Goal: Task Accomplishment & Management: Manage account settings

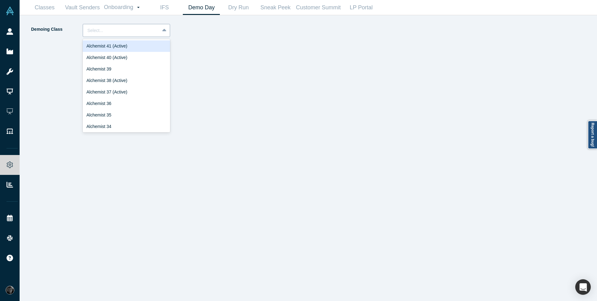
click at [162, 32] on icon at bounding box center [164, 30] width 4 height 6
click at [141, 60] on div "Alchemist 40 (Active)" at bounding box center [126, 58] width 87 height 12
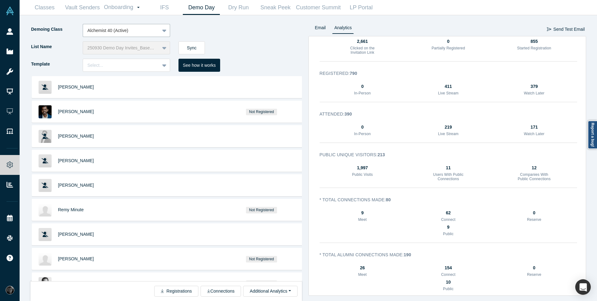
scroll to position [60, 0]
click at [272, 10] on link "Sneak Peek" at bounding box center [275, 7] width 37 height 15
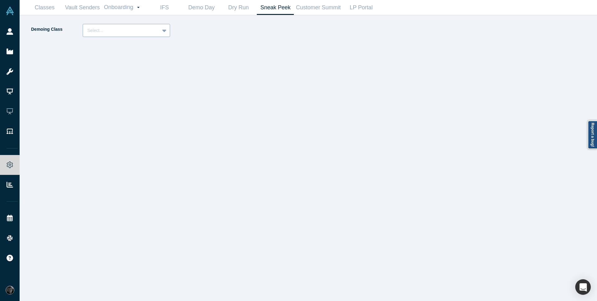
click at [157, 31] on div "Select..." at bounding box center [121, 30] width 76 height 10
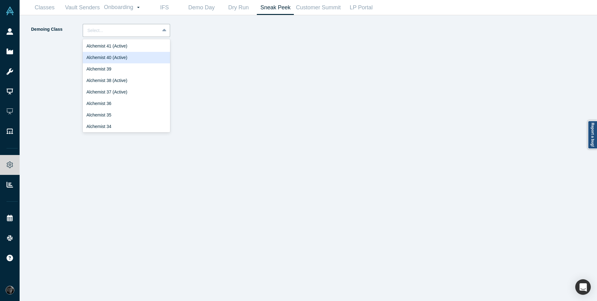
click at [128, 62] on div "Alchemist 40 (Active)" at bounding box center [126, 58] width 87 height 12
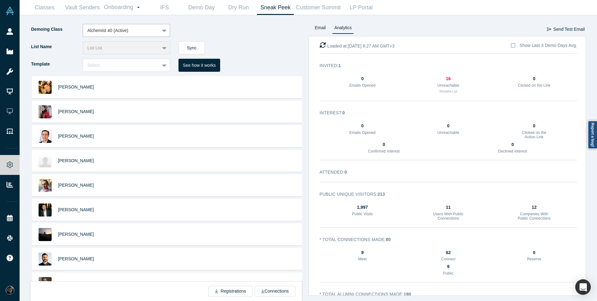
click at [268, 58] on div "List Name List List Sync" at bounding box center [169, 49] width 278 height 17
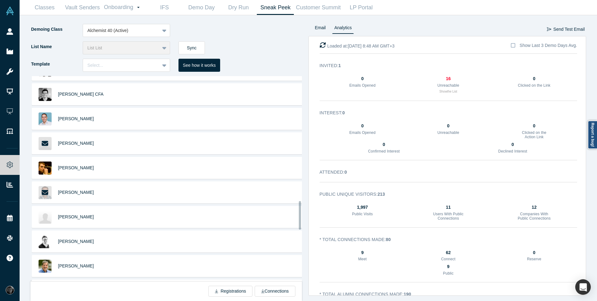
scroll to position [900, 0]
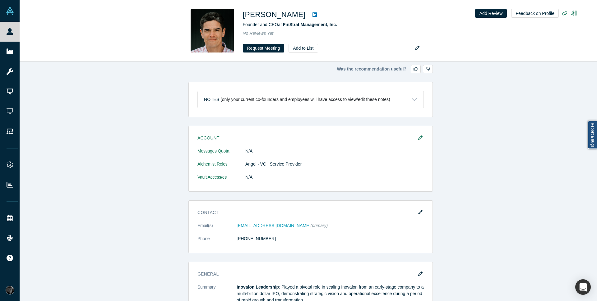
click at [568, 75] on div "Was the recommendation useful? Notes (only your current co-founders and employe…" at bounding box center [311, 184] width 582 height 244
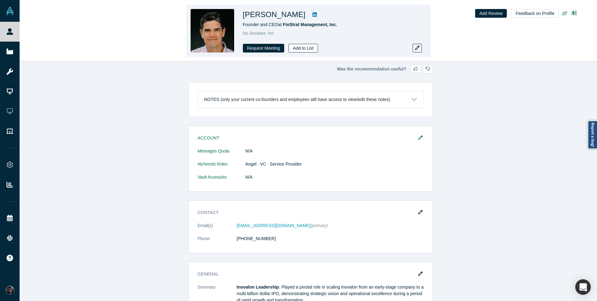
click at [303, 49] on button "Add to List" at bounding box center [302, 48] width 29 height 9
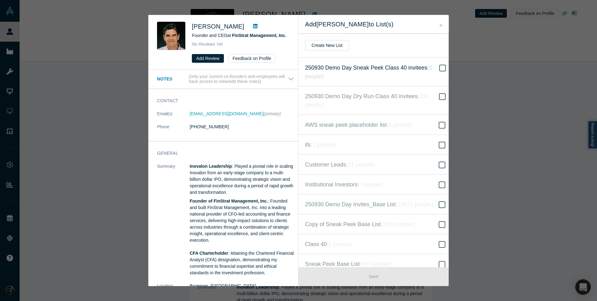
click at [415, 66] on span "250930 Demo Day Sneak Peek Class 40 invitees ( 0 people )" at bounding box center [371, 71] width 133 height 17
click at [0, 0] on input "250930 Demo Day Sneak Peek Class 40 invitees ( 0 people )" at bounding box center [0, 0] width 0 height 0
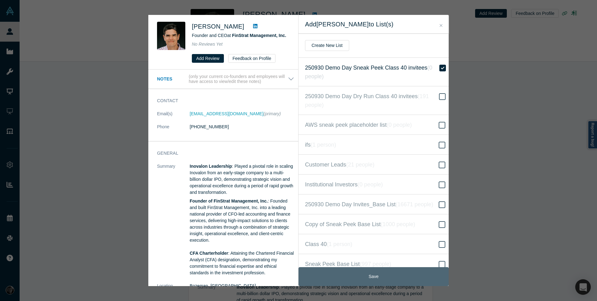
click at [401, 274] on button "Save" at bounding box center [373, 276] width 150 height 19
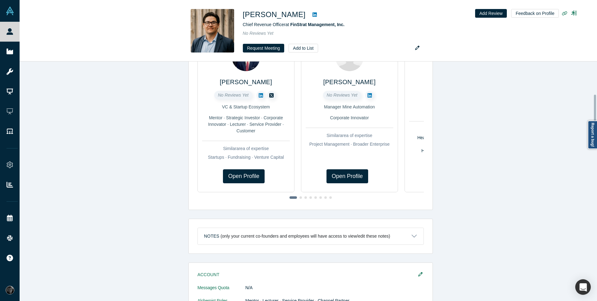
scroll to position [224, 0]
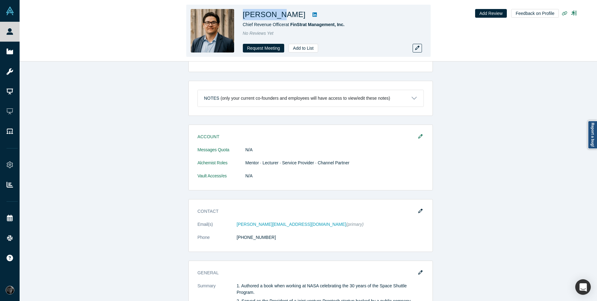
drag, startPoint x: 243, startPoint y: 16, endPoint x: 283, endPoint y: 16, distance: 39.2
click at [283, 16] on h1 "Adam Chen" at bounding box center [274, 14] width 63 height 11
copy h1 "Adam Chen"
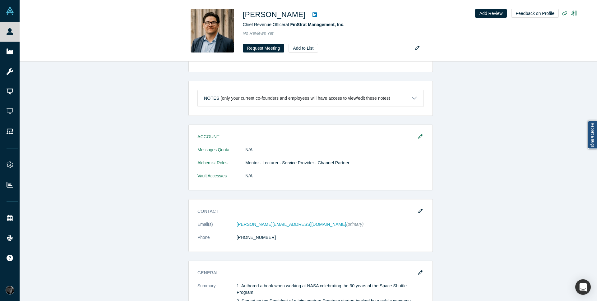
click at [94, 111] on div "Was the recommendation useful? Profiles similar to Adam Chen βeta Charlie Steph…" at bounding box center [311, 184] width 582 height 244
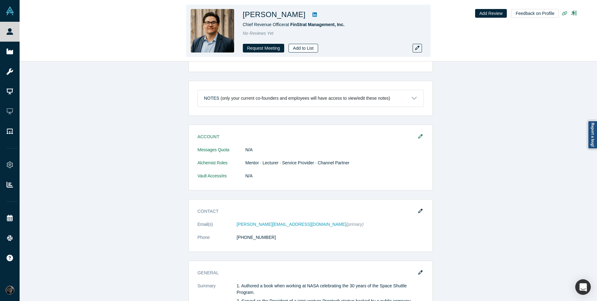
click at [305, 47] on button "Add to List" at bounding box center [302, 48] width 29 height 9
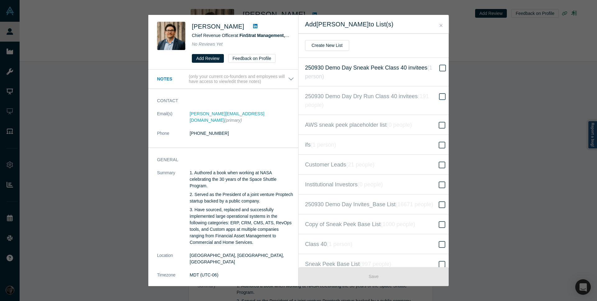
click at [432, 70] on icon "( 1 person )" at bounding box center [368, 72] width 127 height 15
click at [0, 0] on input "250930 Demo Day Sneak Peek Class 40 invitees ( 1 person )" at bounding box center [0, 0] width 0 height 0
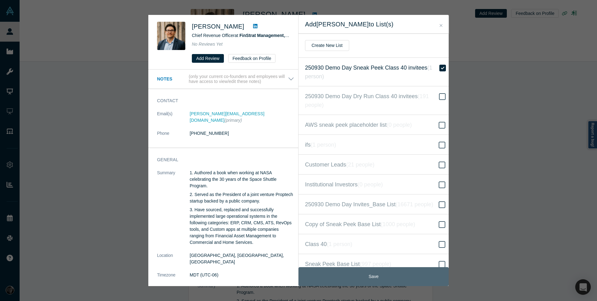
click at [391, 278] on button "Save" at bounding box center [373, 276] width 150 height 19
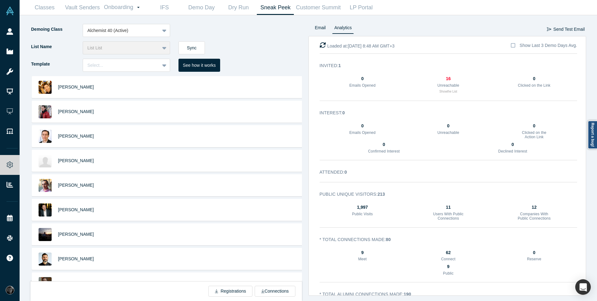
scroll to position [900, 0]
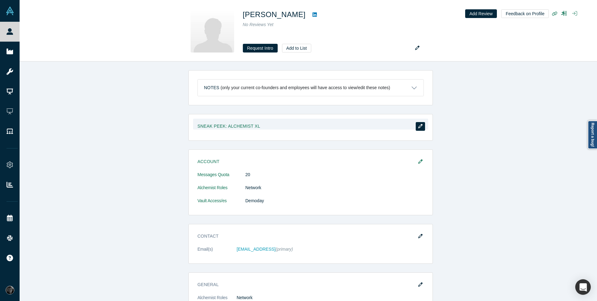
click at [421, 129] on button "button" at bounding box center [420, 126] width 9 height 9
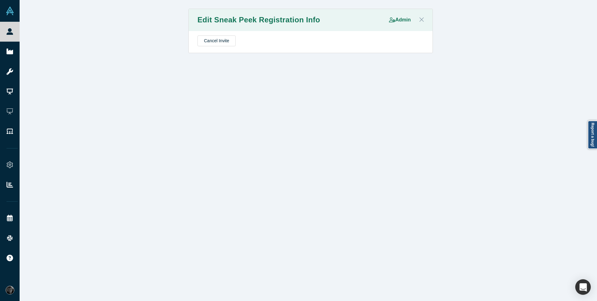
click at [420, 18] on icon "Close" at bounding box center [421, 19] width 4 height 7
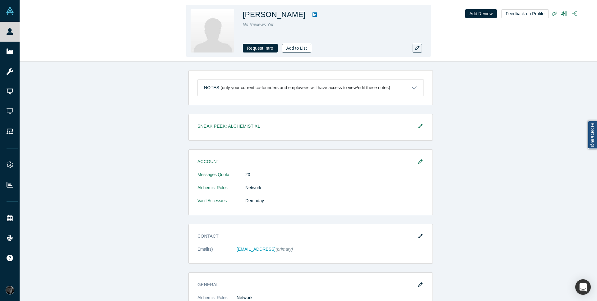
click at [295, 49] on button "Add to List" at bounding box center [296, 48] width 29 height 9
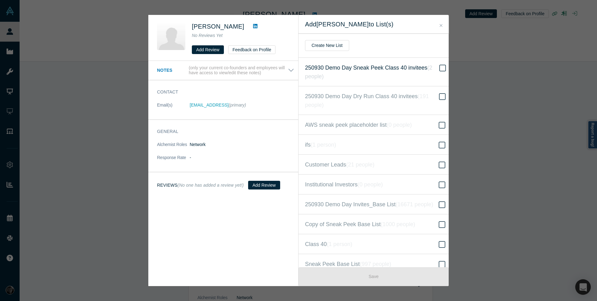
click at [439, 68] on icon at bounding box center [442, 67] width 7 height 7
click at [0, 0] on input "250930 Demo Day Sneak Peek Class 40 invitees ( 2 people )" at bounding box center [0, 0] width 0 height 0
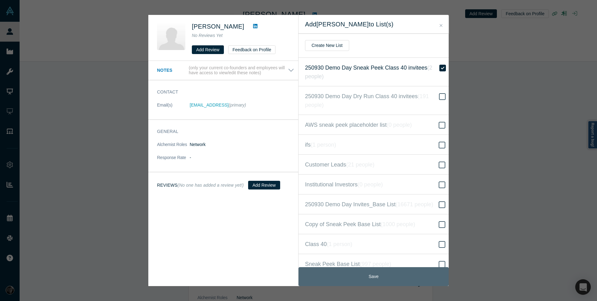
click at [362, 278] on button "Save" at bounding box center [373, 276] width 150 height 19
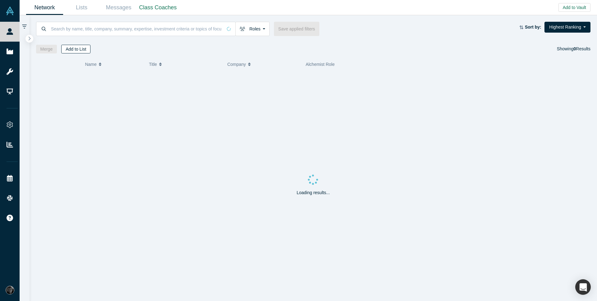
click at [77, 51] on button "Add to List" at bounding box center [75, 49] width 29 height 9
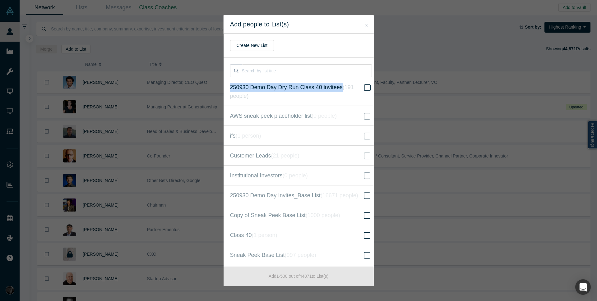
drag, startPoint x: 226, startPoint y: 86, endPoint x: 343, endPoint y: 89, distance: 116.3
click at [343, 89] on label "250930 Demo Day Dry Run Class 40 invitees ( 191 people )" at bounding box center [300, 91] width 155 height 29
copy span "250930 Demo Day Dry Run Class 40 invitees"
click at [315, 71] on input at bounding box center [307, 70] width 130 height 13
paste input "250930 Demo Day Dry Run Class 40 invitees"
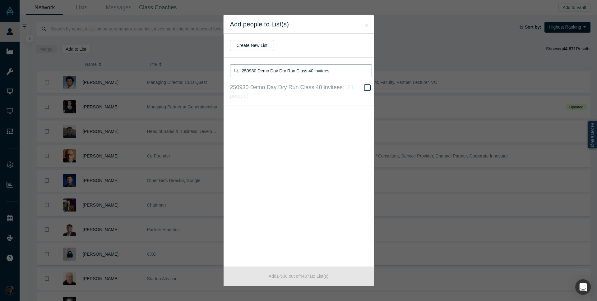
drag, startPoint x: 257, startPoint y: 71, endPoint x: 261, endPoint y: 71, distance: 4.4
click at [261, 71] on input "250930 Demo Day Dry Run Class 40 invitees" at bounding box center [307, 70] width 130 height 13
drag, startPoint x: 279, startPoint y: 71, endPoint x: 295, endPoint y: 70, distance: 16.5
click at [295, 70] on input "250930 Demo Day Dry Run Class 40 invitees" at bounding box center [307, 70] width 130 height 13
type input "250930 Demo Day Sneak Peek Class 40 invitees"
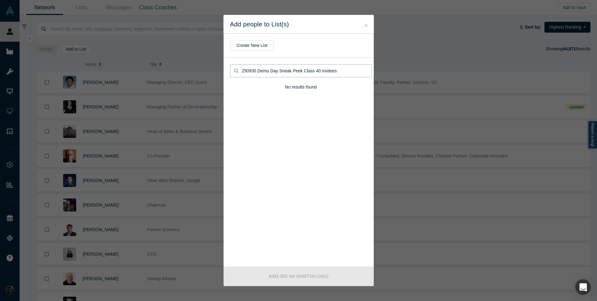
click at [338, 73] on input "250930 Demo Day Sneak Peek Class 40 invitees" at bounding box center [307, 70] width 130 height 13
click at [262, 69] on input "250930 Demo Day Sneak Peek Class 40 invitees" at bounding box center [307, 70] width 130 height 13
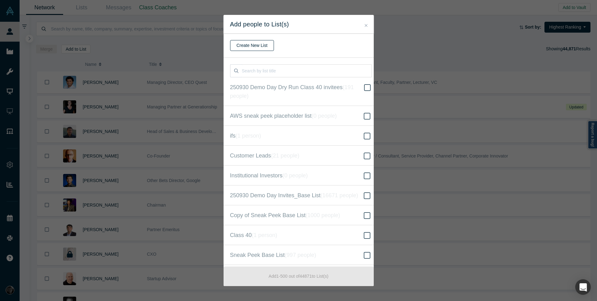
click at [258, 48] on button "Create New List" at bounding box center [252, 45] width 44 height 11
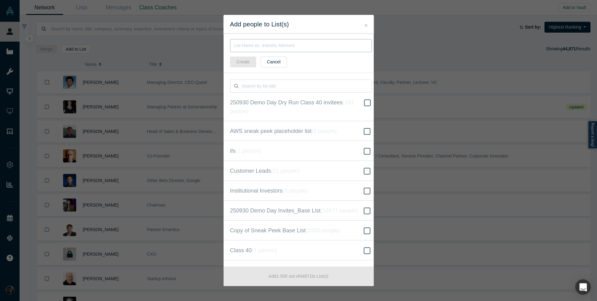
paste input "250930 Demo Day Sneak Peek Class 40 invitees"
type input "250930 Demo Day Sneak Peek Class 40 invitees"
click at [244, 64] on button "Create" at bounding box center [243, 62] width 26 height 11
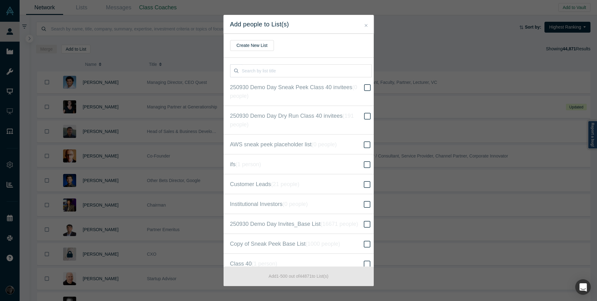
click at [366, 26] on icon "Close" at bounding box center [366, 25] width 3 height 3
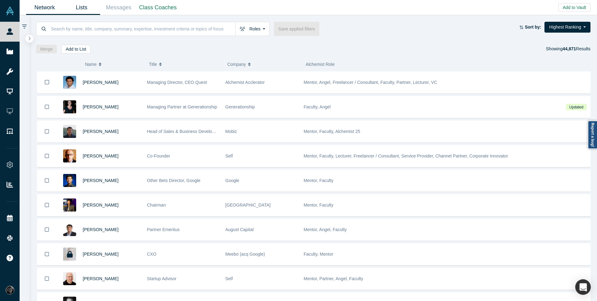
click at [90, 5] on link "Lists" at bounding box center [81, 7] width 37 height 15
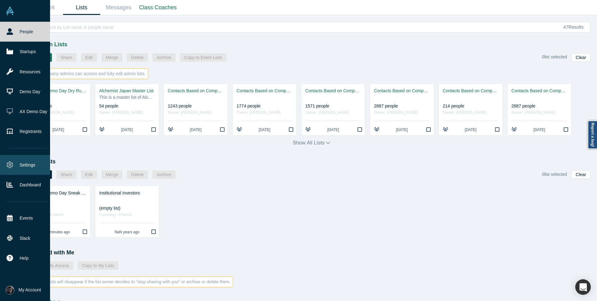
click at [21, 167] on link "Settings" at bounding box center [27, 165] width 55 height 20
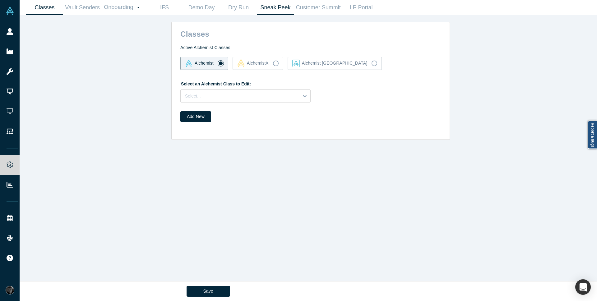
click at [270, 8] on link "Sneak Peek" at bounding box center [275, 7] width 37 height 15
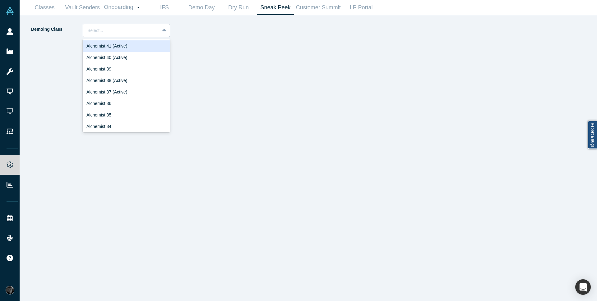
click at [117, 33] on div at bounding box center [121, 31] width 68 height 8
click at [128, 58] on div "Alchemist 40 (Active)" at bounding box center [126, 58] width 87 height 12
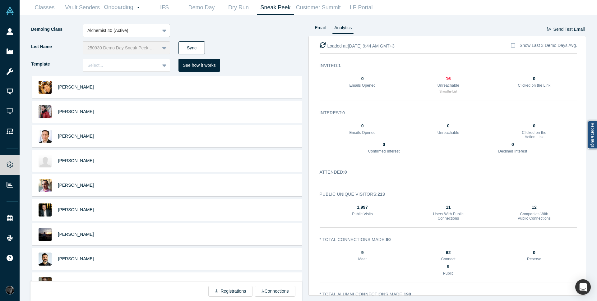
click at [196, 50] on button "Sync" at bounding box center [191, 47] width 26 height 13
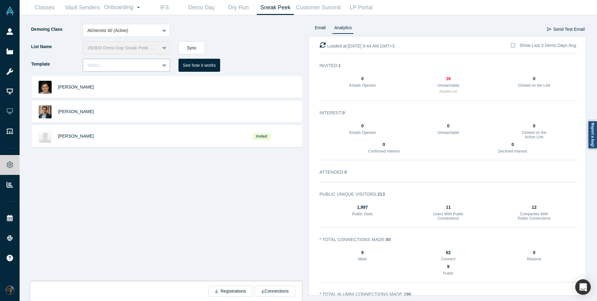
click at [115, 66] on div "Select..." at bounding box center [121, 65] width 68 height 7
click at [118, 81] on div "Invite" at bounding box center [126, 81] width 87 height 12
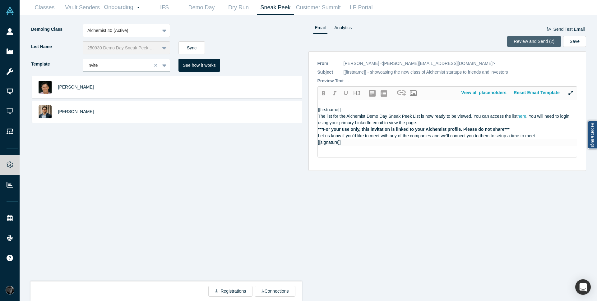
click at [540, 42] on button "Review and Send (2)" at bounding box center [534, 41] width 54 height 11
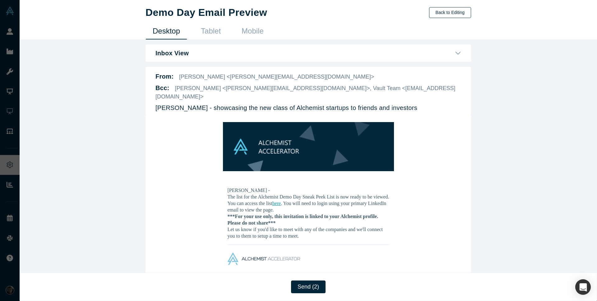
click at [456, 10] on button "Back to Editing" at bounding box center [450, 12] width 42 height 11
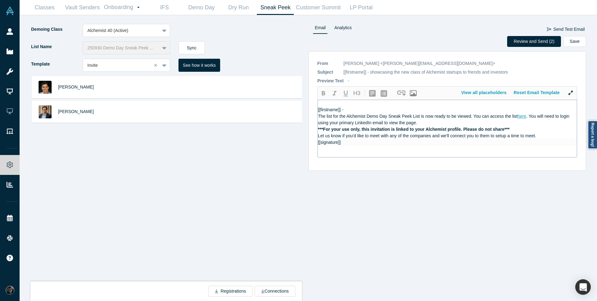
click at [318, 116] on span "The list for the Alchemist Demo Day Sneak Peek List is now ready to be viewed. …" at bounding box center [418, 116] width 200 height 5
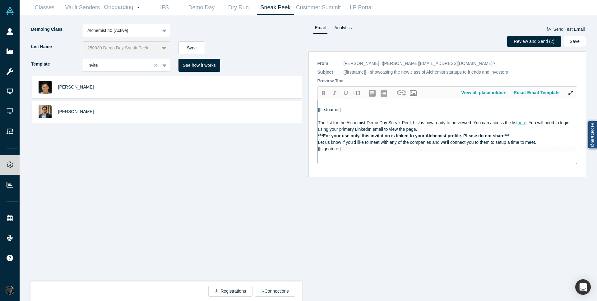
click at [430, 131] on div "The list for the Alchemist Demo Day Sneak Peek List is now ready to be viewed. …" at bounding box center [447, 126] width 259 height 13
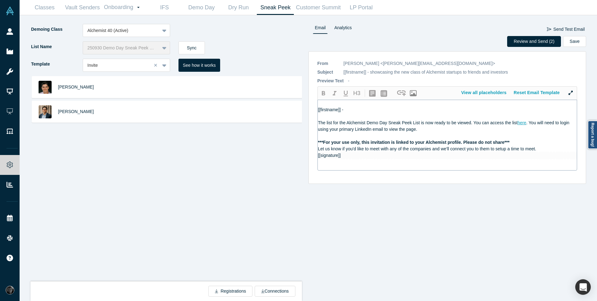
click at [319, 150] on span "Let us know if you'd like to meet with any of the companies and we'll connect y…" at bounding box center [427, 148] width 218 height 5
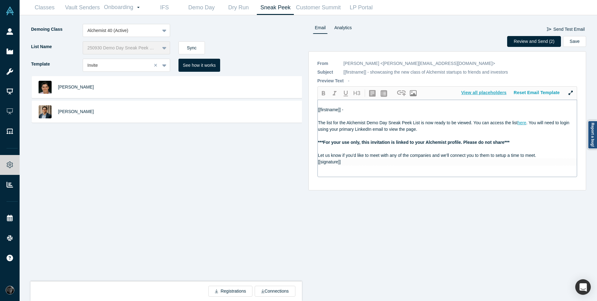
click at [470, 92] on button "View all placeholders" at bounding box center [484, 92] width 53 height 11
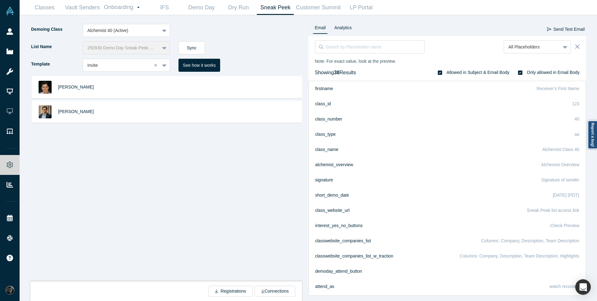
click at [418, 20] on div "Demoing Class Alchemist 40 (Active) List Name 250930 Demo Day Sneak Peek Class …" at bounding box center [308, 158] width 569 height 286
click at [580, 45] on div "All Placeholders Note: For exact value, look at the preview. Showing 38 Results…" at bounding box center [447, 58] width 278 height 45
click at [578, 46] on icon "Close" at bounding box center [577, 46] width 4 height 4
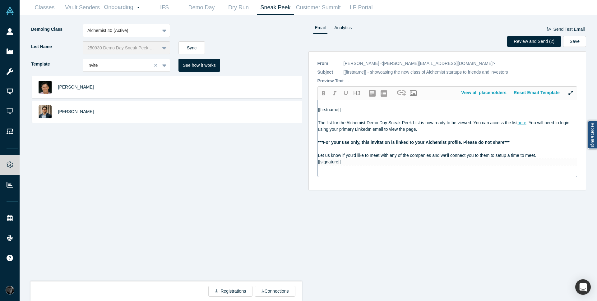
drag, startPoint x: 529, startPoint y: 122, endPoint x: 531, endPoint y: 132, distance: 10.6
click at [531, 132] on div "The list for the Alchemist Demo Day Sneak Peek List is now ready to be viewed. …" at bounding box center [447, 126] width 259 height 13
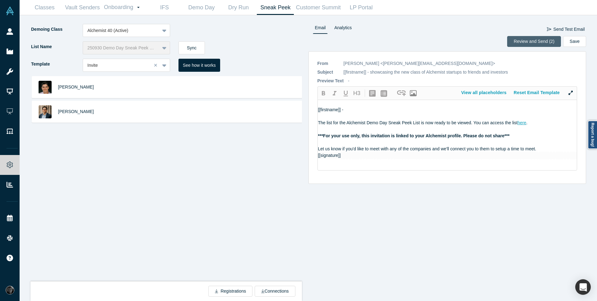
click at [552, 44] on button "Review and Send (2)" at bounding box center [534, 41] width 54 height 11
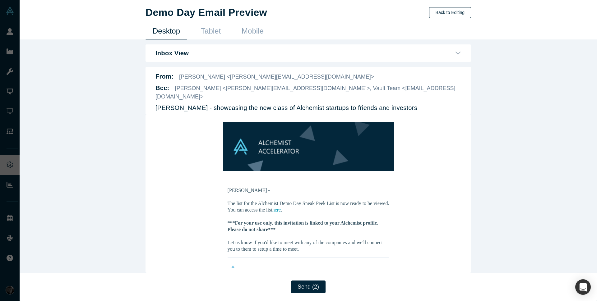
click at [467, 16] on button "Back to Editing" at bounding box center [450, 12] width 42 height 11
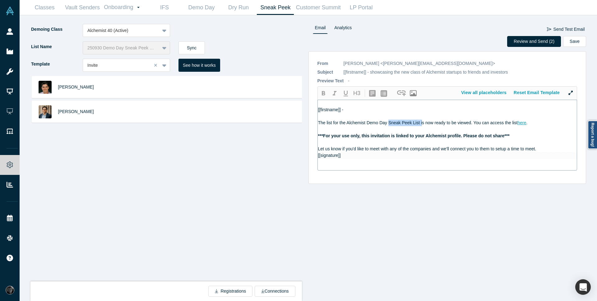
drag, startPoint x: 388, startPoint y: 122, endPoint x: 423, endPoint y: 124, distance: 34.5
click at [423, 124] on span "The list for the Alchemist Demo Day Sneak Peek List is now ready to be viewed. …" at bounding box center [418, 122] width 200 height 5
drag, startPoint x: 421, startPoint y: 123, endPoint x: 389, endPoint y: 123, distance: 31.7
click at [389, 123] on span "The list for the Alchemist Demo Day Sneak Peek List is now ready to be viewed. …" at bounding box center [418, 122] width 200 height 5
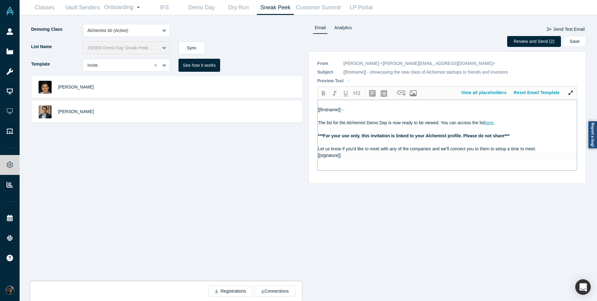
click at [327, 124] on span "The list for the Alchemist Demo Day is now ready to be viewed. You can access t…" at bounding box center [401, 122] width 167 height 5
drag, startPoint x: 333, startPoint y: 122, endPoint x: 319, endPoint y: 123, distance: 13.7
click at [319, 123] on span "sputratThe slist for the Alchemist Demo Day is now ready to be viewed. You can …" at bounding box center [409, 122] width 182 height 5
click at [328, 122] on span "The slist for the Alchemist Demo Day is now ready to be viewed. You can access …" at bounding box center [402, 122] width 169 height 5
click at [297, 244] on div "[PERSON_NAME] [PERSON_NAME]" at bounding box center [168, 181] width 276 height 210
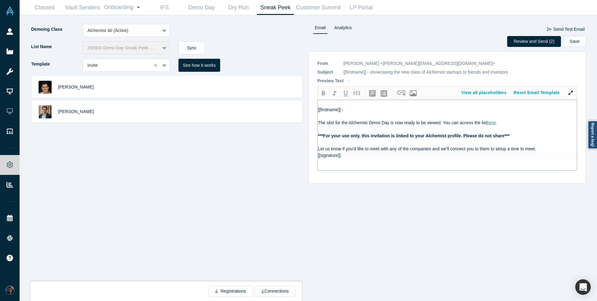
click at [326, 125] on div "The slist for the Alchemist Demo Day is now ready to be viewed. You can access …" at bounding box center [447, 123] width 259 height 7
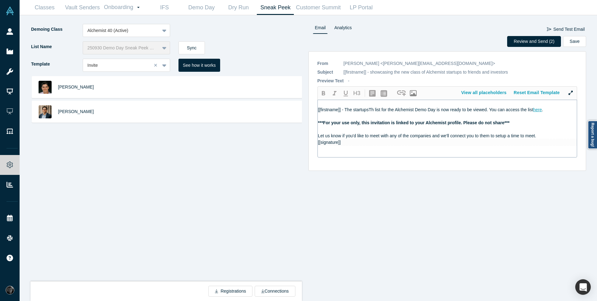
click at [345, 110] on span "[[firstname]] - The startupsTh list for the Alchemist Demo Day is now ready to …" at bounding box center [425, 109] width 215 height 5
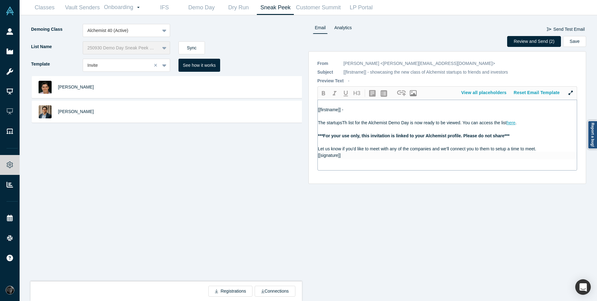
click at [346, 124] on span "The startupsTh list for the Alchemist Demo Day is now ready to be viewed. You c…" at bounding box center [412, 122] width 189 height 5
click at [345, 122] on span "The startupsT list for the Alchemist Demo Day is now ready to be viewed. You ca…" at bounding box center [411, 122] width 186 height 5
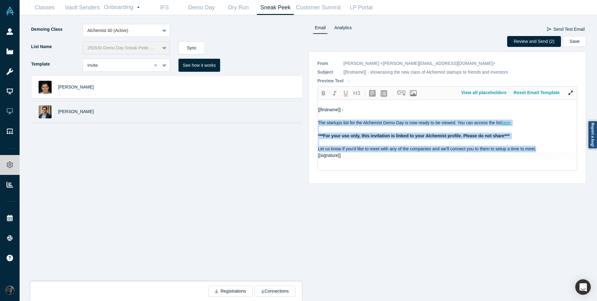
drag, startPoint x: 543, startPoint y: 150, endPoint x: 278, endPoint y: 121, distance: 267.0
click at [278, 121] on div "Demoing Class Alchemist 40 (Active) List Name 250930 Demo Day Sneak Peek Class …" at bounding box center [308, 158] width 569 height 286
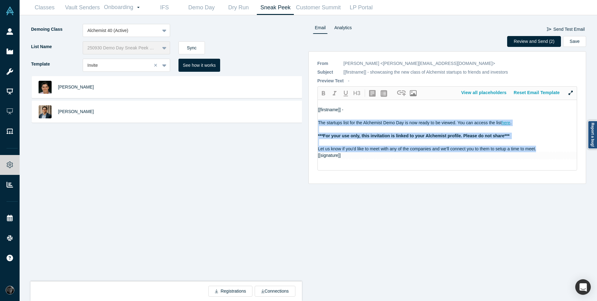
copy div "The startups list for the Alchemist Demo Day is now ready to be viewed. You can…"
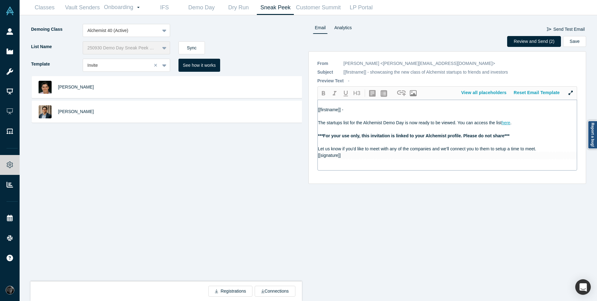
click at [351, 117] on div at bounding box center [447, 116] width 259 height 7
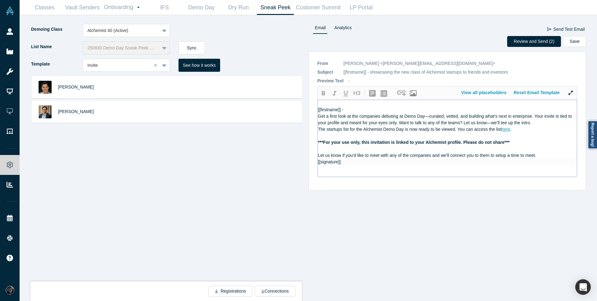
click at [335, 116] on span "Get a first look at the companies debuting at Demo Day—curated, vetted, and bui…" at bounding box center [445, 120] width 255 height 12
click at [406, 116] on span "Get a detailed look at the companies debuting at Demo Day—curated, vetted, and …" at bounding box center [447, 120] width 259 height 12
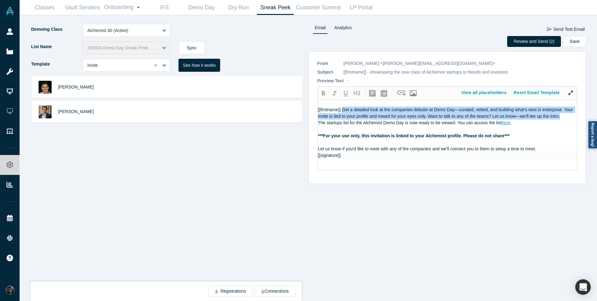
drag, startPoint x: 562, startPoint y: 117, endPoint x: 343, endPoint y: 109, distance: 219.3
click at [343, 109] on div "[[firstname]] Get a detailed look at the companies debutin at Demo Day—curated,…" at bounding box center [447, 113] width 259 height 13
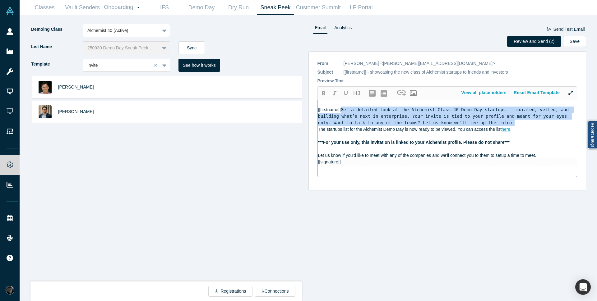
drag, startPoint x: 517, startPoint y: 123, endPoint x: 342, endPoint y: 108, distance: 175.0
click at [342, 108] on div "[[firstname]] Get a detailed look at the Alchemist Class 40 Demo Day startups -…" at bounding box center [447, 117] width 259 height 20
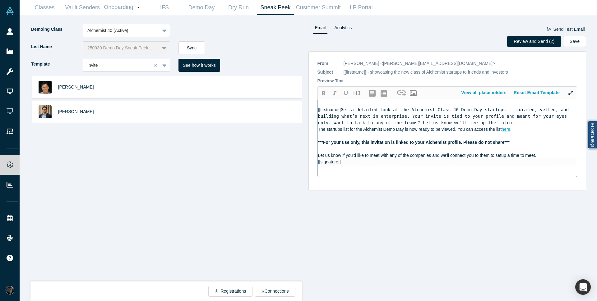
click at [396, 133] on div at bounding box center [447, 136] width 259 height 7
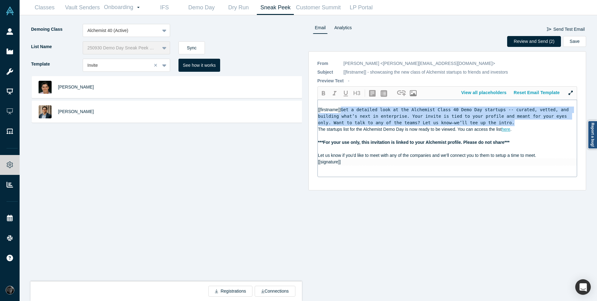
drag, startPoint x: 517, startPoint y: 123, endPoint x: 342, endPoint y: 109, distance: 175.3
click at [342, 109] on div "[[firstname]] Get a detailed look at the Alchemist Class 40 Demo Day startups -…" at bounding box center [447, 117] width 259 height 20
drag, startPoint x: 518, startPoint y: 122, endPoint x: 343, endPoint y: 109, distance: 175.8
click at [343, 109] on div "[[firstname]] Get a detailed look at the Alchemist Class 40 Demo Day startups -…" at bounding box center [447, 117] width 259 height 20
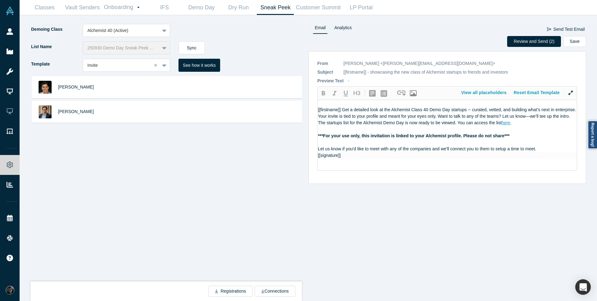
click at [342, 109] on span "[[firstname]] Get a detailed look at the Alchemist Class 40 Demo Day startups -…" at bounding box center [447, 113] width 259 height 12
click at [319, 111] on span "Get a detailed look at the Alchemist Class 40 Demo Day startups -- curated, vet…" at bounding box center [446, 113] width 256 height 12
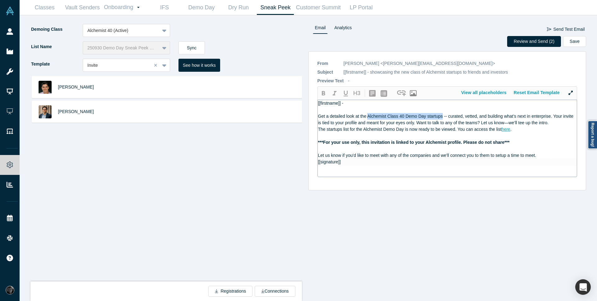
drag, startPoint x: 442, startPoint y: 117, endPoint x: 368, endPoint y: 117, distance: 74.3
click at [368, 117] on span "Get a detailed look at the Alchemist Class 40 Demo Day startups -- curated, vet…" at bounding box center [446, 120] width 256 height 12
copy span "Alchemist Class 40 Demo Day startups"
click at [496, 129] on span "The startups list for the Alchemist Demo Day is now ready to be viewed. You can…" at bounding box center [410, 129] width 184 height 5
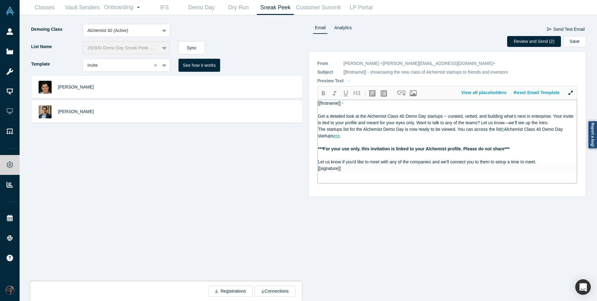
click at [332, 134] on span "Alchemist Class 40 Demo Day startups" at bounding box center [441, 133] width 246 height 12
drag, startPoint x: 496, startPoint y: 131, endPoint x: 499, endPoint y: 135, distance: 4.9
click at [499, 135] on div "The startups list for the Alchemist Demo Day is now ready to be viewed. You can…" at bounding box center [447, 132] width 259 height 13
click at [371, 142] on div at bounding box center [447, 142] width 259 height 7
click at [338, 138] on div "The startups list for the Alchemist Demo Day is now ready to be viewed. You can…" at bounding box center [447, 132] width 259 height 13
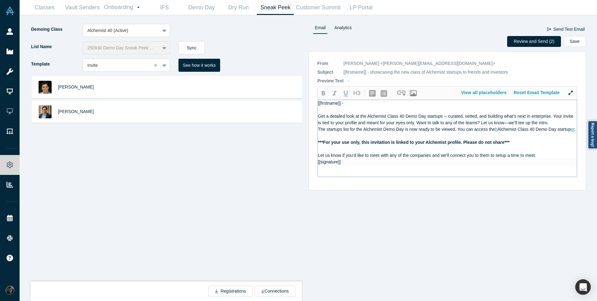
click at [574, 132] on span "." at bounding box center [574, 129] width 1 height 5
click at [499, 131] on span "Alchemist Class 40 Demo Day startup" at bounding box center [533, 129] width 73 height 5
click at [573, 130] on span at bounding box center [573, 129] width 1 height 5
click at [572, 130] on span at bounding box center [572, 129] width 1 height 5
drag, startPoint x: 443, startPoint y: 116, endPoint x: 367, endPoint y: 119, distance: 75.9
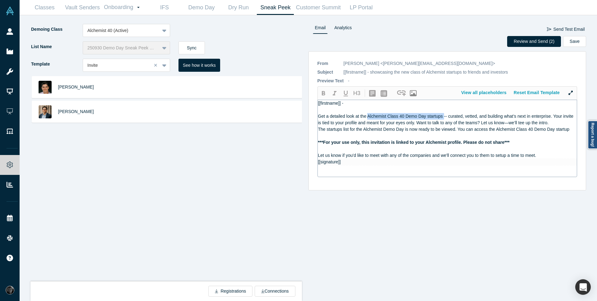
click at [367, 119] on div "Get a detailed look at the Alchemist Class 40 Demo Day startups -- curated, vet…" at bounding box center [447, 119] width 259 height 13
copy span "Alchemist Class 40 Demo Day startups"
click at [502, 95] on button "View all placeholders" at bounding box center [484, 92] width 53 height 11
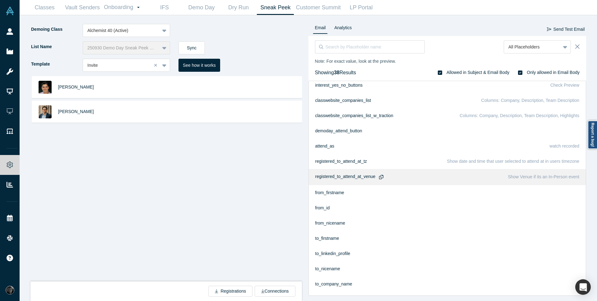
scroll to position [66, 0]
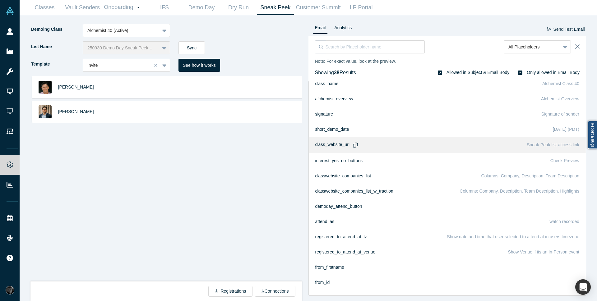
click at [354, 145] on icon "button" at bounding box center [355, 145] width 5 height 5
click at [574, 49] on button "Close" at bounding box center [575, 46] width 9 height 13
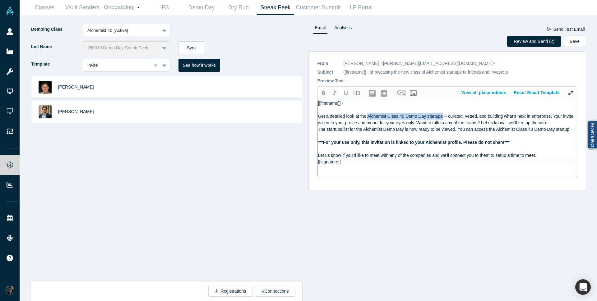
drag, startPoint x: 368, startPoint y: 117, endPoint x: 442, endPoint y: 113, distance: 74.0
click at [442, 113] on div "Get a detailed look at the Alchemist Class 40 Demo Day startups -- curated, vet…" at bounding box center [447, 119] width 259 height 13
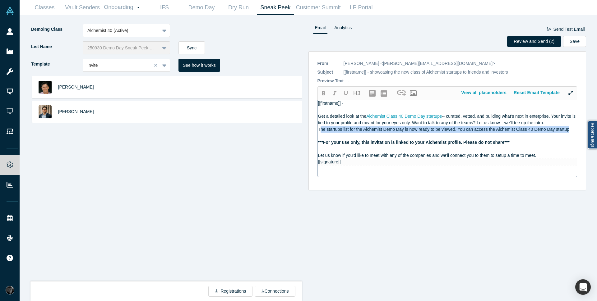
drag, startPoint x: 319, startPoint y: 129, endPoint x: 524, endPoint y: 133, distance: 205.2
click at [524, 133] on div "[[firstname]] - Get a detailed look at the Alchemist Class 40 Demo Day startups…" at bounding box center [447, 138] width 259 height 77
drag, startPoint x: 535, startPoint y: 141, endPoint x: 316, endPoint y: 127, distance: 219.9
click at [316, 127] on div "* From [PERSON_NAME] <[PERSON_NAME][EMAIL_ADDRESS][DOMAIN_NAME]> CC [PERSON_NAM…" at bounding box center [447, 120] width 278 height 139
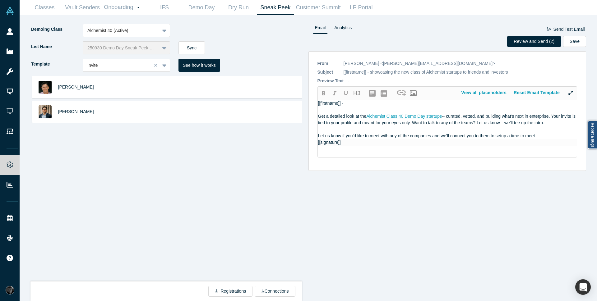
click at [481, 123] on span "-- curated, vetted, and building what’s next in enterprise. Your invite is tied…" at bounding box center [447, 120] width 259 height 12
drag, startPoint x: 480, startPoint y: 123, endPoint x: 575, endPoint y: 123, distance: 94.8
click at [575, 123] on div "Get a detailed look at the Alchemist Class 40 Demo Day startups -- curated, vet…" at bounding box center [447, 119] width 259 height 13
drag, startPoint x: 416, startPoint y: 123, endPoint x: 500, endPoint y: 117, distance: 83.8
click at [514, 129] on div "[[firstname]] - Get a detailed look at the Alchemist Class 40 Demo Day startups…" at bounding box center [447, 128] width 259 height 57
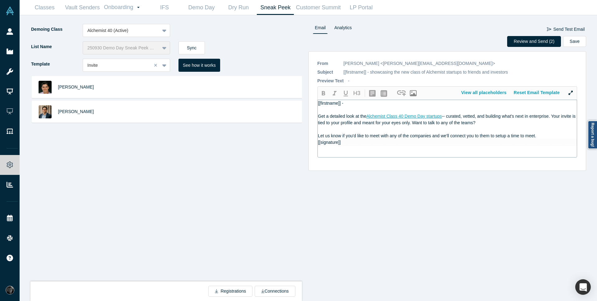
click at [499, 117] on span "-- curated, vetted, and building what’s next in enterprise. Your invite is tied…" at bounding box center [447, 120] width 259 height 12
click at [499, 122] on div "Get a detailed look at the Alchemist Class 40 Demo Day startups -- curated, vet…" at bounding box center [447, 119] width 259 height 13
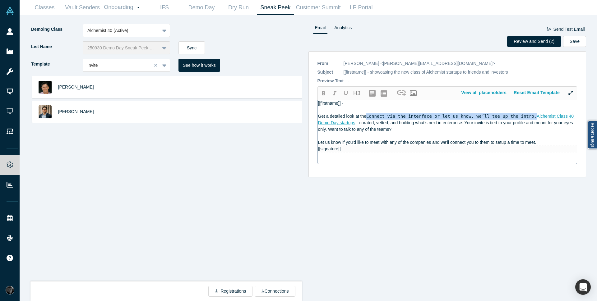
drag, startPoint x: 537, startPoint y: 117, endPoint x: 368, endPoint y: 115, distance: 169.1
click at [368, 115] on span "Connect via the interface or let us know, we’ll tee up the intro." at bounding box center [451, 116] width 170 height 5
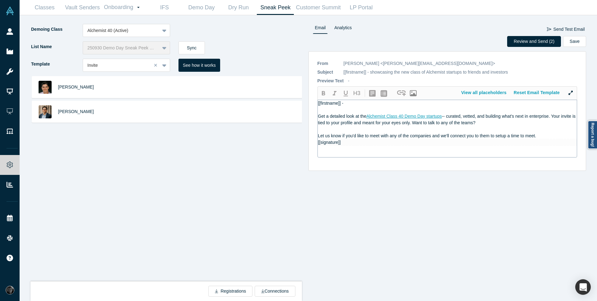
click at [498, 124] on div "Get a detailed look at the Alchemist Class 40 Demo Day startups -- curated, vet…" at bounding box center [447, 119] width 259 height 13
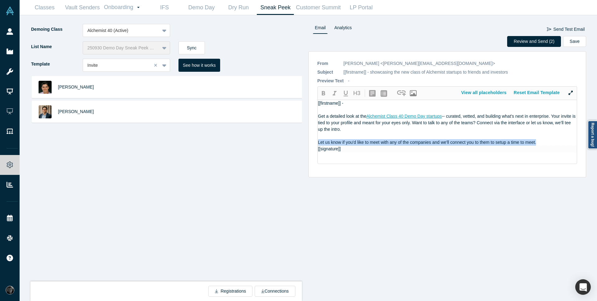
drag, startPoint x: 550, startPoint y: 144, endPoint x: 316, endPoint y: 139, distance: 233.8
click at [316, 139] on div "* From [PERSON_NAME] <[PERSON_NAME][EMAIL_ADDRESS][DOMAIN_NAME]> CC [PERSON_NAM…" at bounding box center [447, 114] width 278 height 126
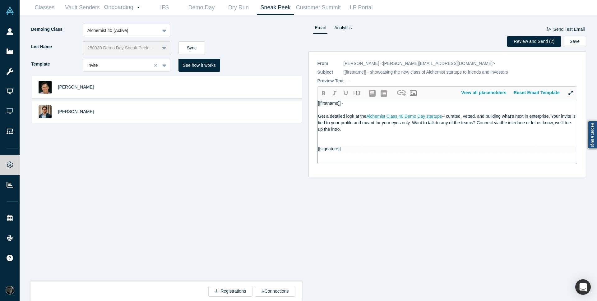
click at [417, 123] on span "-- curated, vetted, and building what’s next in enterprise. Your invite is tied…" at bounding box center [447, 123] width 259 height 18
click at [318, 129] on span "Want to talk to any of the teams? Connect via the interface or let us know, we’…" at bounding box center [409, 129] width 183 height 5
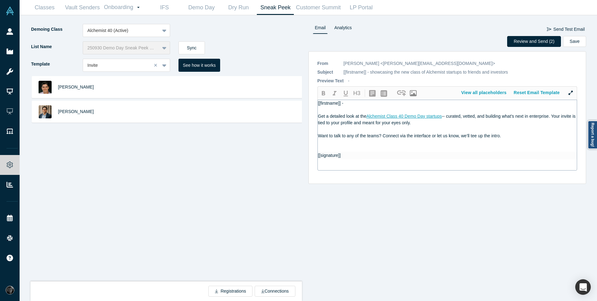
click at [338, 150] on div at bounding box center [447, 149] width 259 height 7
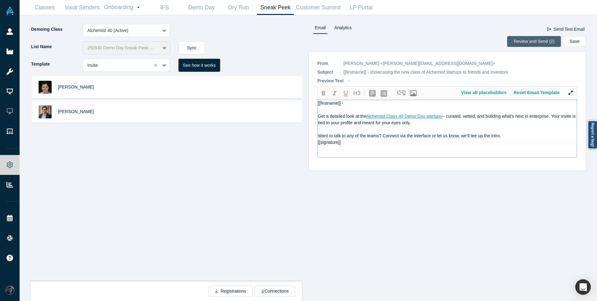
click at [546, 43] on button "Review and Send (2)" at bounding box center [534, 41] width 54 height 11
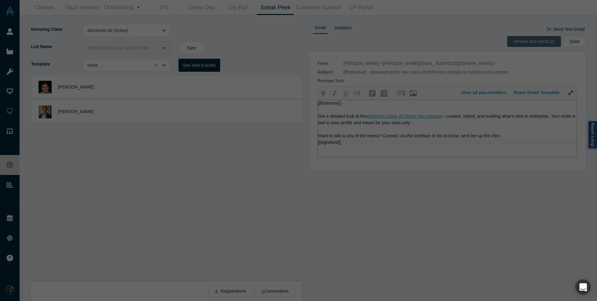
scroll to position [0, 0]
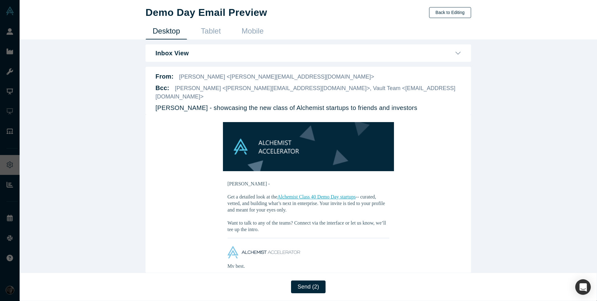
click at [459, 14] on button "Back to Editing" at bounding box center [450, 12] width 42 height 11
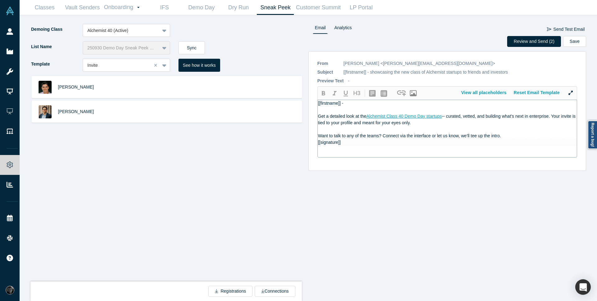
click at [444, 116] on span "-- curated, vetted, and building what’s next in enterprise. Your invite is tied…" at bounding box center [447, 120] width 259 height 12
drag, startPoint x: 443, startPoint y: 117, endPoint x: 367, endPoint y: 117, distance: 75.5
click at [367, 117] on div "Get a detailed look at the Alchemist Class 40 Demo Day startups -- curated, vet…" at bounding box center [447, 119] width 259 height 13
click at [401, 93] on icon "button" at bounding box center [401, 93] width 9 height 6
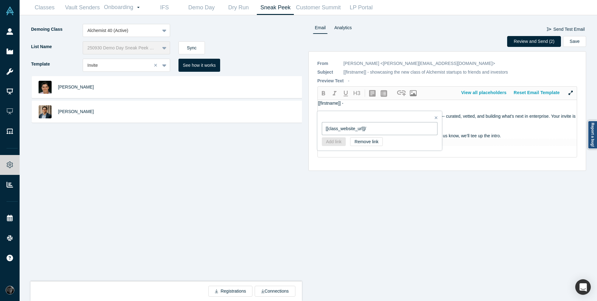
click at [387, 125] on input "[[class_website_url]]/" at bounding box center [380, 128] width 116 height 13
click at [383, 133] on input "[[class_website_url]]/" at bounding box center [380, 128] width 116 height 13
type input "[[class_website_url]]"
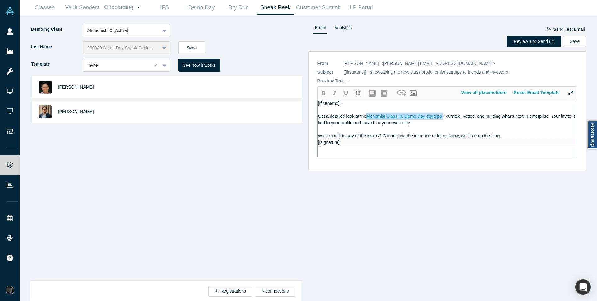
drag, startPoint x: 443, startPoint y: 117, endPoint x: 367, endPoint y: 116, distance: 76.2
click at [367, 116] on div "Get a detailed look at the Alchemist Class 40 Demo Day startups -- curated, vet…" at bounding box center [447, 119] width 259 height 13
copy div "Alchemist Class 40 Demo Day startups"
click at [444, 115] on span "-- curated, vetted, and building what’s next in enterprise. Your invite is tied…" at bounding box center [447, 120] width 259 height 12
drag, startPoint x: 519, startPoint y: 116, endPoint x: 445, endPoint y: 114, distance: 74.6
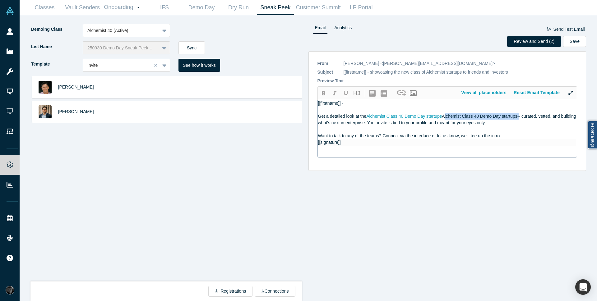
click at [445, 114] on span "Alchemist Class 40 Demo Day startups-- curated, vetted, and building what’s nex…" at bounding box center [447, 120] width 259 height 12
click at [444, 118] on span "-- curated, vetted, and building what’s next in enterprise. Your invite is tied…" at bounding box center [447, 120] width 259 height 12
drag, startPoint x: 444, startPoint y: 116, endPoint x: 518, endPoint y: 114, distance: 74.3
click at [518, 114] on span "Alchemist Class 40 Demo Day startups-- curated, vetted, and building what’s nex…" at bounding box center [447, 120] width 259 height 12
click at [444, 119] on div "Get a detailed look at the Alchemist Class 40 Demo Day startups -- curated, vet…" at bounding box center [447, 119] width 259 height 13
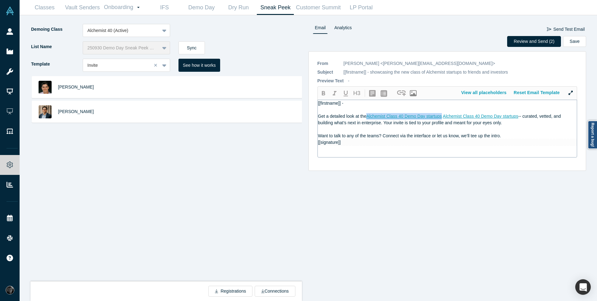
drag, startPoint x: 443, startPoint y: 117, endPoint x: 367, endPoint y: 117, distance: 75.5
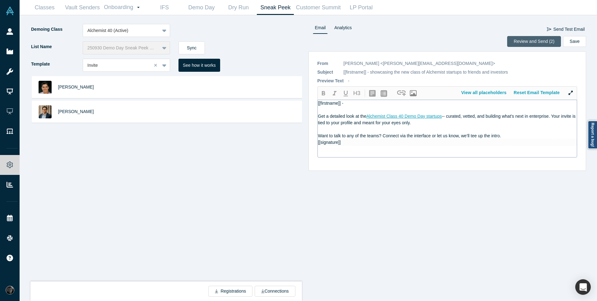
click at [523, 43] on button "Review and Send (2)" at bounding box center [534, 41] width 54 height 11
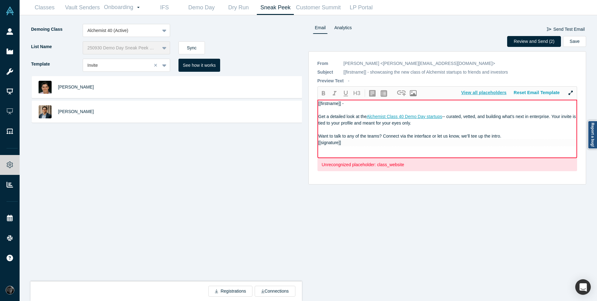
click at [478, 94] on button "View all placeholders" at bounding box center [484, 92] width 53 height 11
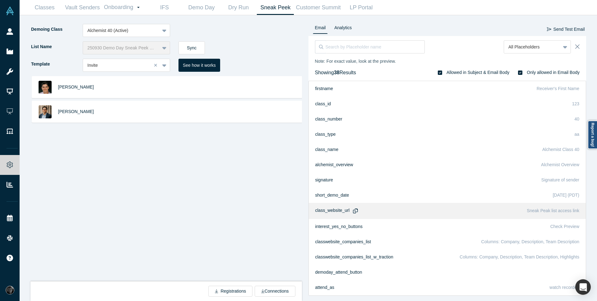
click at [353, 212] on icon "button" at bounding box center [355, 211] width 5 height 5
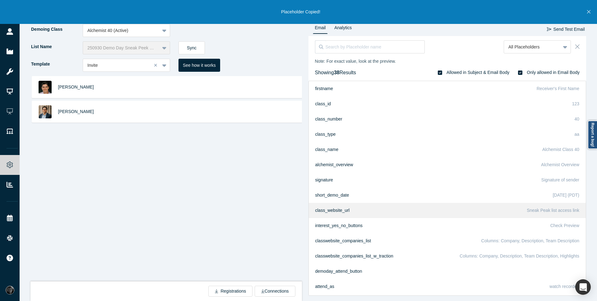
click at [578, 46] on icon "Close" at bounding box center [577, 46] width 4 height 7
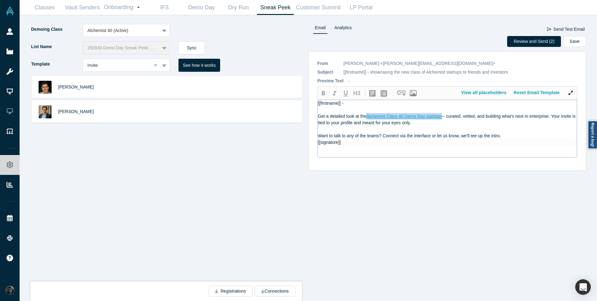
drag, startPoint x: 443, startPoint y: 117, endPoint x: 368, endPoint y: 116, distance: 74.9
click at [368, 116] on div "Get a detailed look at the Alchemist Class 40 Demo Day startups -- curated, vet…" at bounding box center [447, 119] width 259 height 13
click at [443, 117] on span "-- curated, vetted, and building what’s next in enterprise. Your invite is tied…" at bounding box center [447, 120] width 259 height 12
click at [445, 126] on div at bounding box center [447, 129] width 259 height 7
click at [531, 41] on button "Review and Send (2)" at bounding box center [534, 41] width 54 height 11
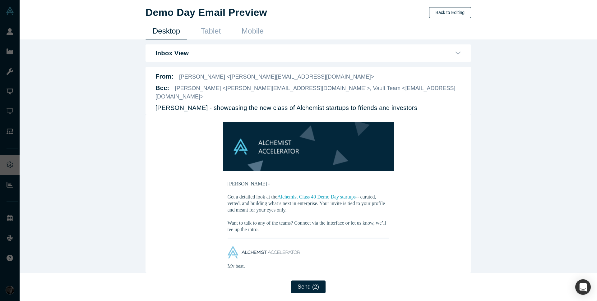
click at [438, 14] on button "Back to Editing" at bounding box center [450, 12] width 42 height 11
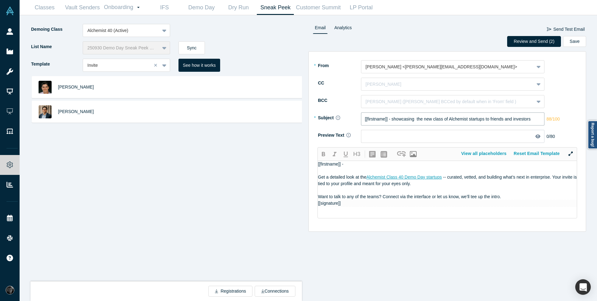
drag, startPoint x: 416, startPoint y: 120, endPoint x: 391, endPoint y: 119, distance: 25.2
click at [391, 119] on input "[[firstname]] - showcasing the new class of Alchemist startups to friends and i…" at bounding box center [452, 119] width 183 height 13
drag, startPoint x: 476, startPoint y: 118, endPoint x: 520, endPoint y: 118, distance: 44.1
click at [520, 118] on input "[[firstname]] - Access the new class of Alchemist startups to friends and inves…" at bounding box center [452, 119] width 183 height 13
click at [526, 120] on input "[[firstname]] - Access the new class of Alchemist startups to friends and inves…" at bounding box center [452, 119] width 183 height 13
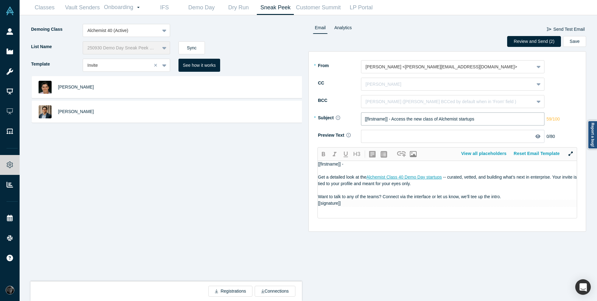
type input "[[firstname]] - Access the new class of Alchemist startups"
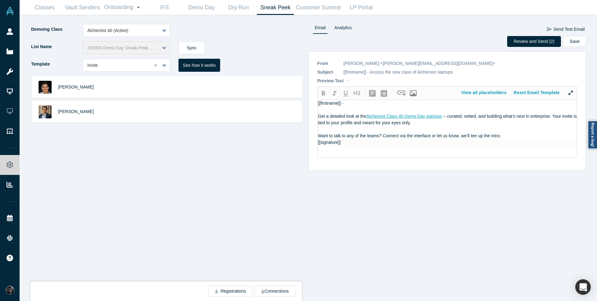
click at [543, 35] on div "Email Analytics Send Test Email" at bounding box center [447, 30] width 278 height 12
click at [535, 44] on button "Review and Send (2)" at bounding box center [534, 41] width 54 height 11
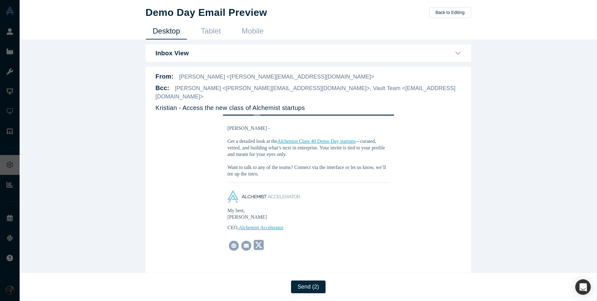
scroll to position [73, 0]
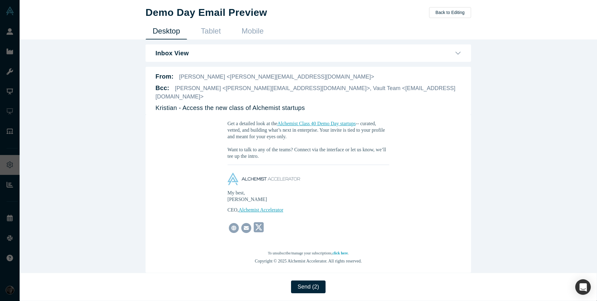
drag, startPoint x: 318, startPoint y: 292, endPoint x: 393, endPoint y: 290, distance: 74.3
click at [393, 290] on div "Send (2)" at bounding box center [308, 287] width 577 height 28
click at [455, 10] on button "Back to Editing" at bounding box center [450, 12] width 42 height 11
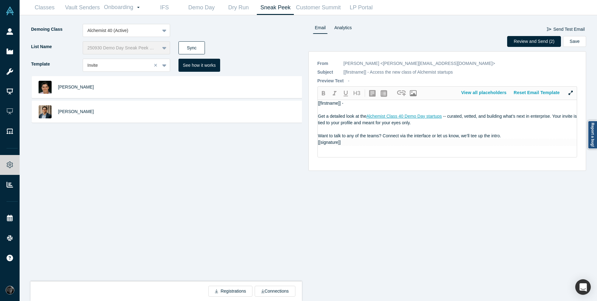
click at [195, 52] on button "Sync" at bounding box center [191, 47] width 26 height 13
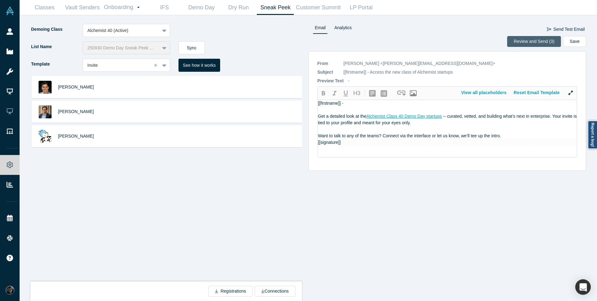
click at [522, 40] on button "Review and Send (3)" at bounding box center [534, 41] width 54 height 11
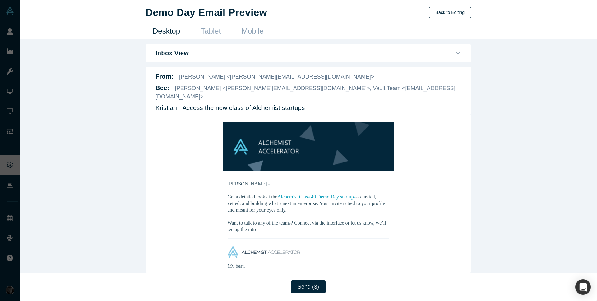
click at [452, 10] on button "Back to Editing" at bounding box center [450, 12] width 42 height 11
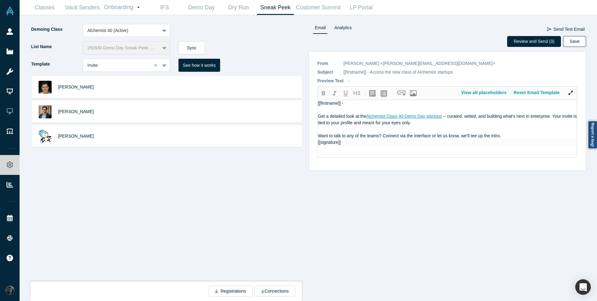
click at [579, 44] on button "Save" at bounding box center [574, 41] width 23 height 11
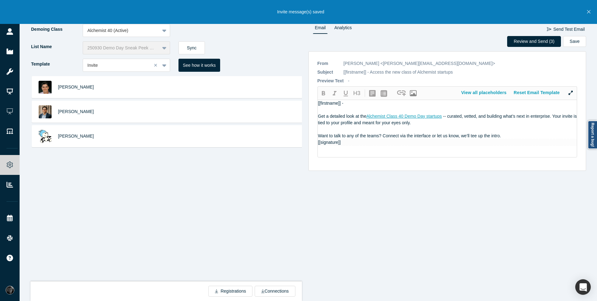
click at [456, 46] on div "Review and Send (3) Save" at bounding box center [447, 43] width 278 height 15
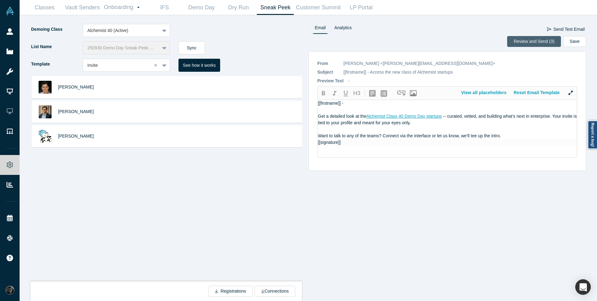
click at [541, 39] on button "Review and Send (3)" at bounding box center [534, 41] width 54 height 11
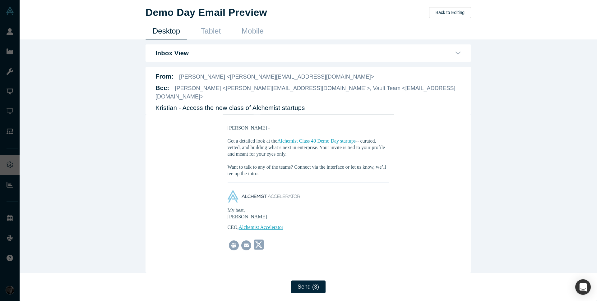
scroll to position [73, 0]
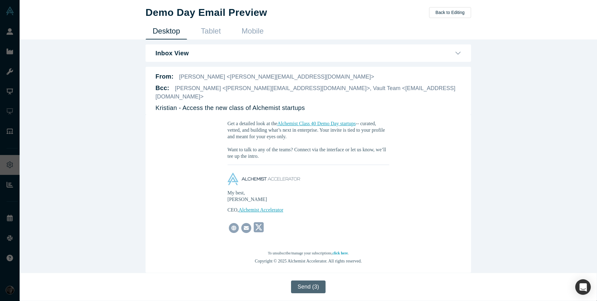
click at [295, 288] on button "Send (3)" at bounding box center [308, 287] width 35 height 13
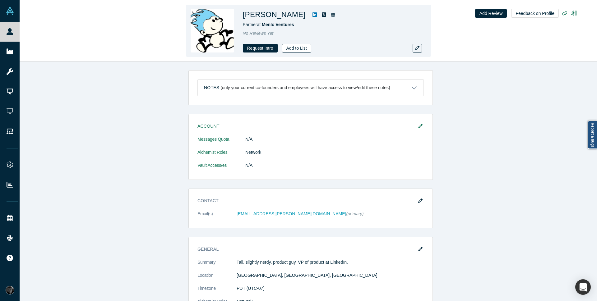
click at [291, 51] on button "Add to List" at bounding box center [296, 48] width 29 height 9
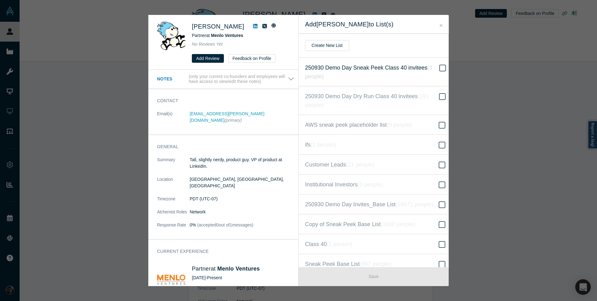
click at [429, 73] on span "250930 Demo Day Sneak Peek Class 40 invitees ( 3 people )" at bounding box center [371, 71] width 133 height 17
click at [0, 0] on input "250930 Demo Day Sneak Peek Class 40 invitees ( 3 people )" at bounding box center [0, 0] width 0 height 0
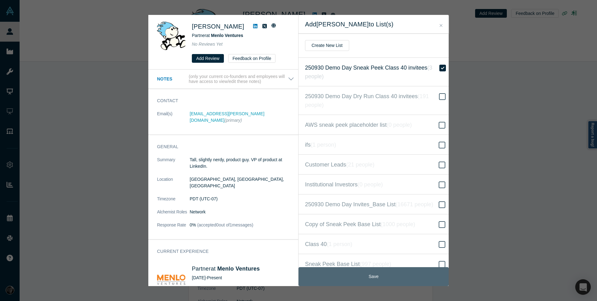
click at [390, 276] on button "Save" at bounding box center [373, 276] width 150 height 19
